Goal: Browse casually: Explore the website without a specific task or goal

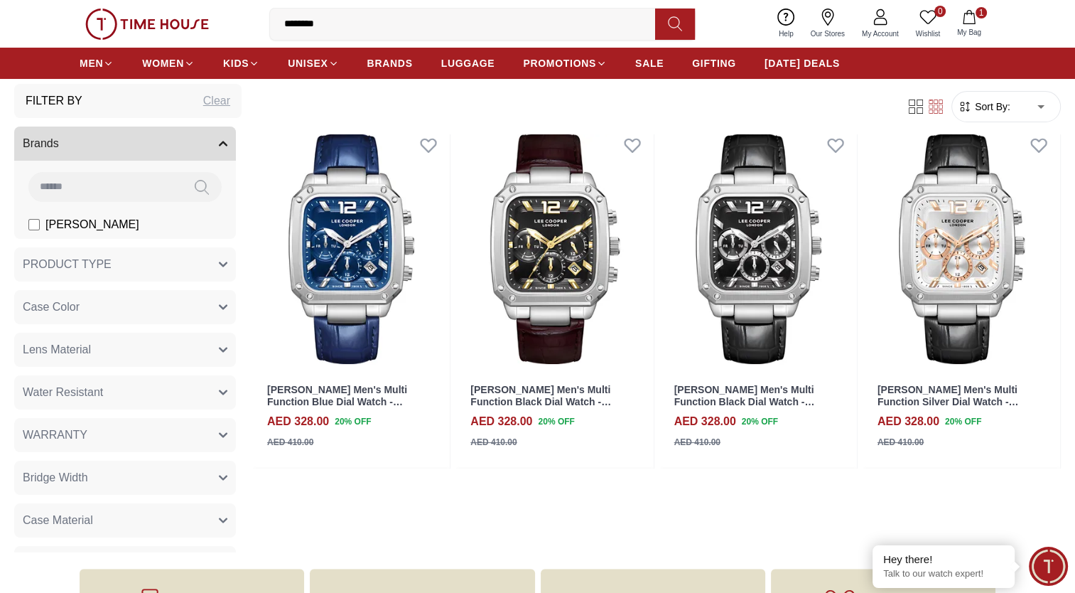
click at [192, 26] on img at bounding box center [147, 24] width 124 height 31
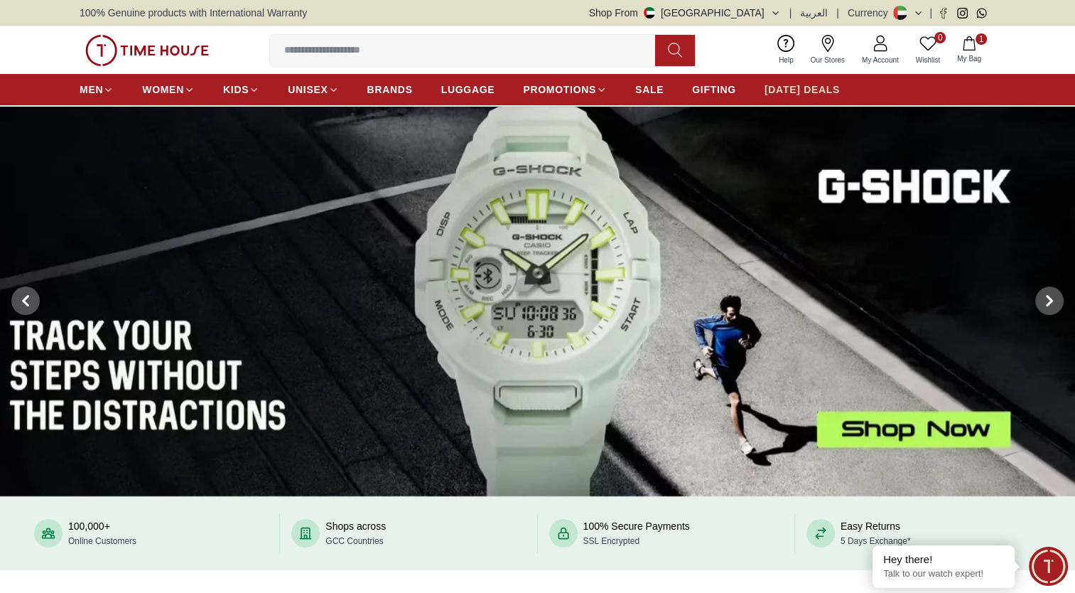
click at [809, 86] on span "[DATE] DEALS" at bounding box center [802, 89] width 75 height 14
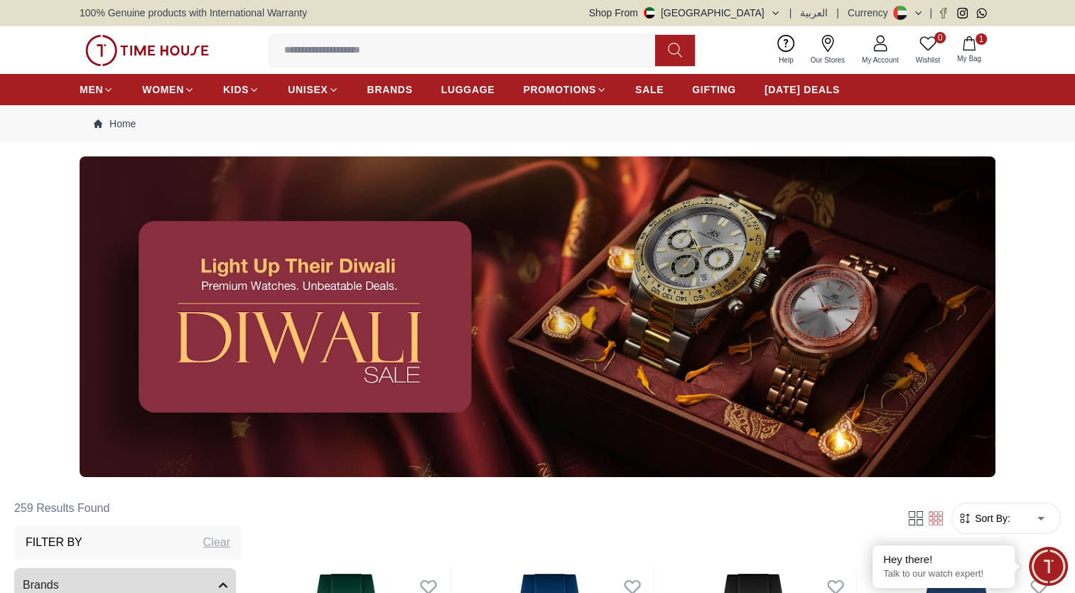
click at [765, 16] on button "Shop From UAE" at bounding box center [685, 13] width 192 height 14
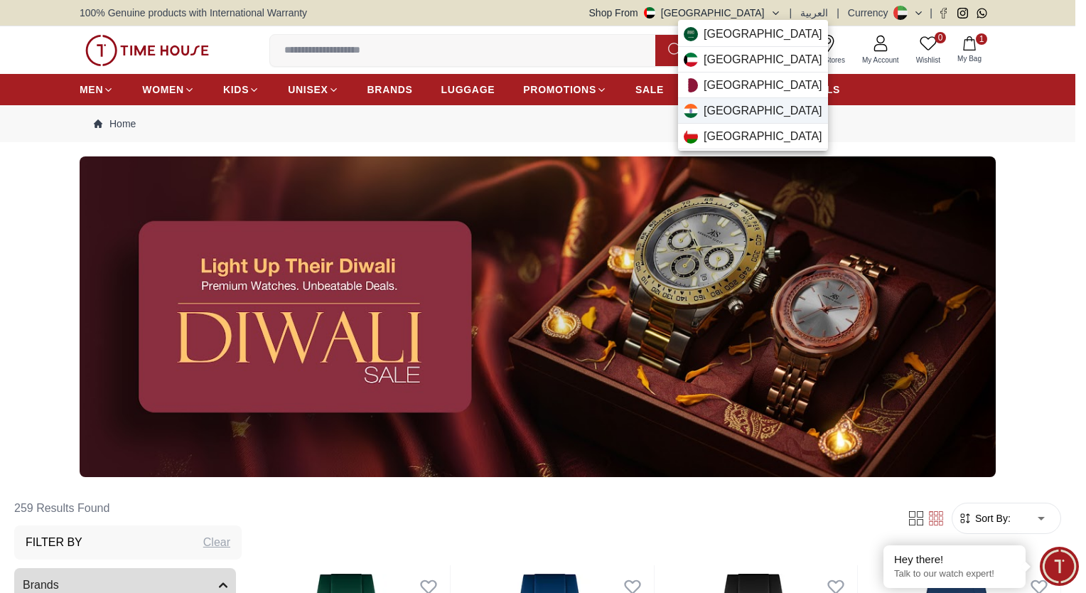
click at [729, 116] on div "India" at bounding box center [753, 111] width 150 height 26
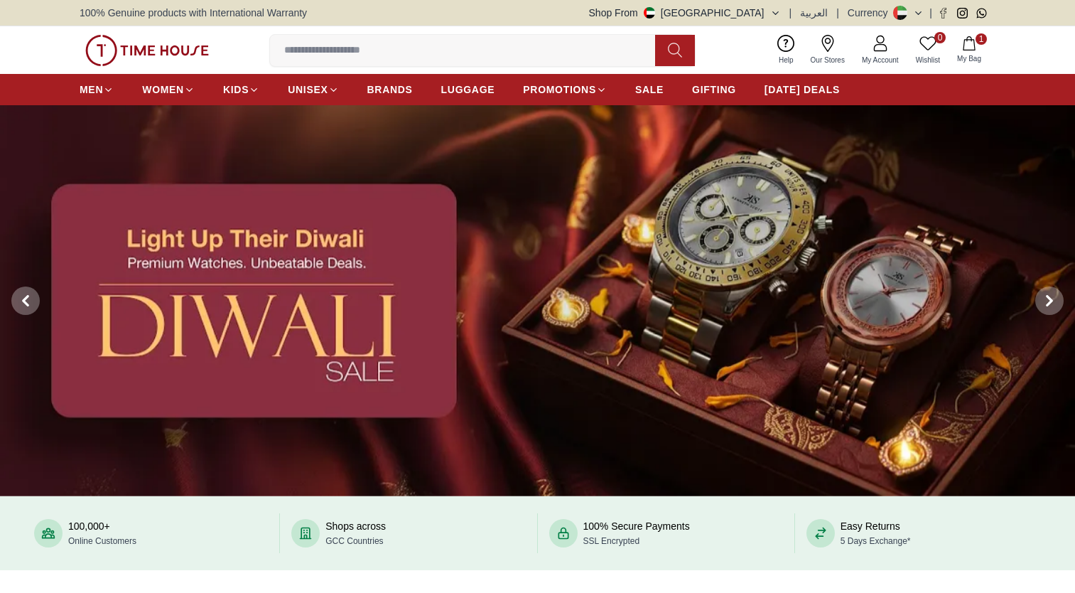
click at [668, 294] on img at bounding box center [537, 300] width 1075 height 391
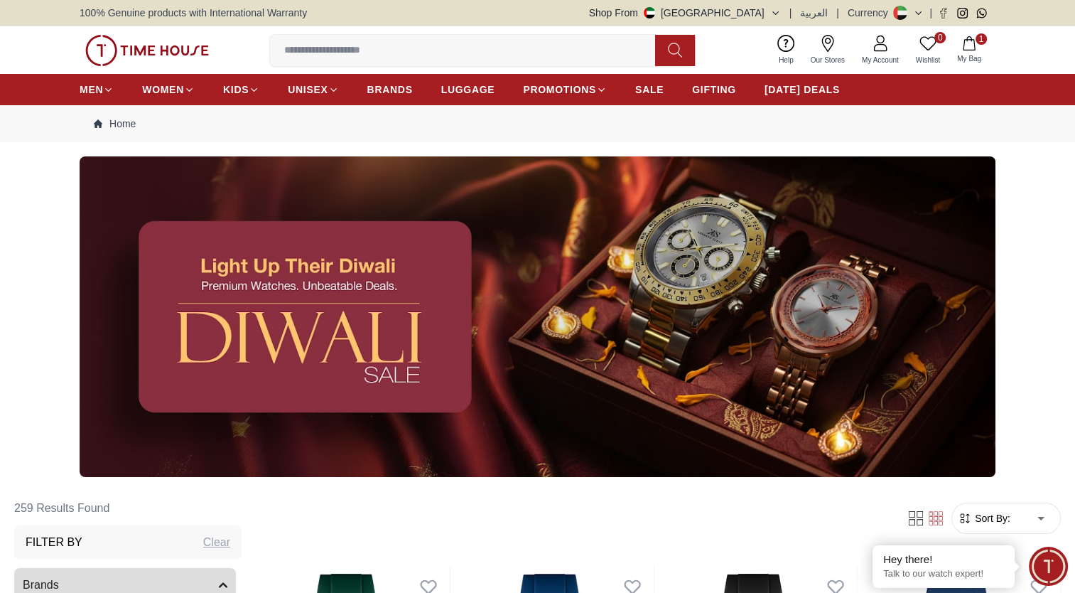
click at [168, 44] on img at bounding box center [147, 50] width 124 height 31
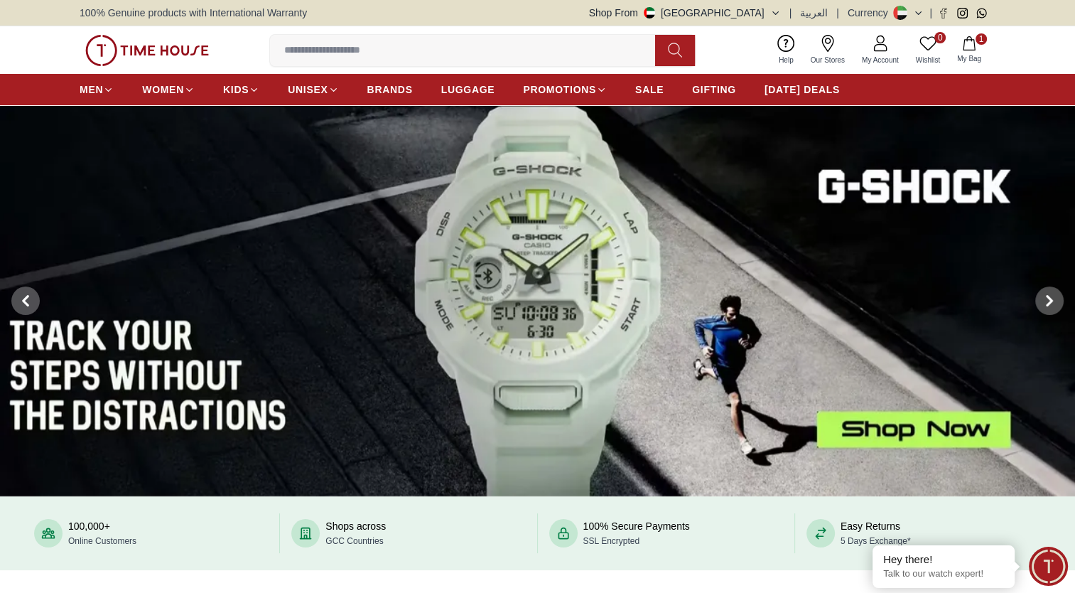
click at [173, 45] on img at bounding box center [147, 50] width 124 height 31
